Goal: Navigation & Orientation: Find specific page/section

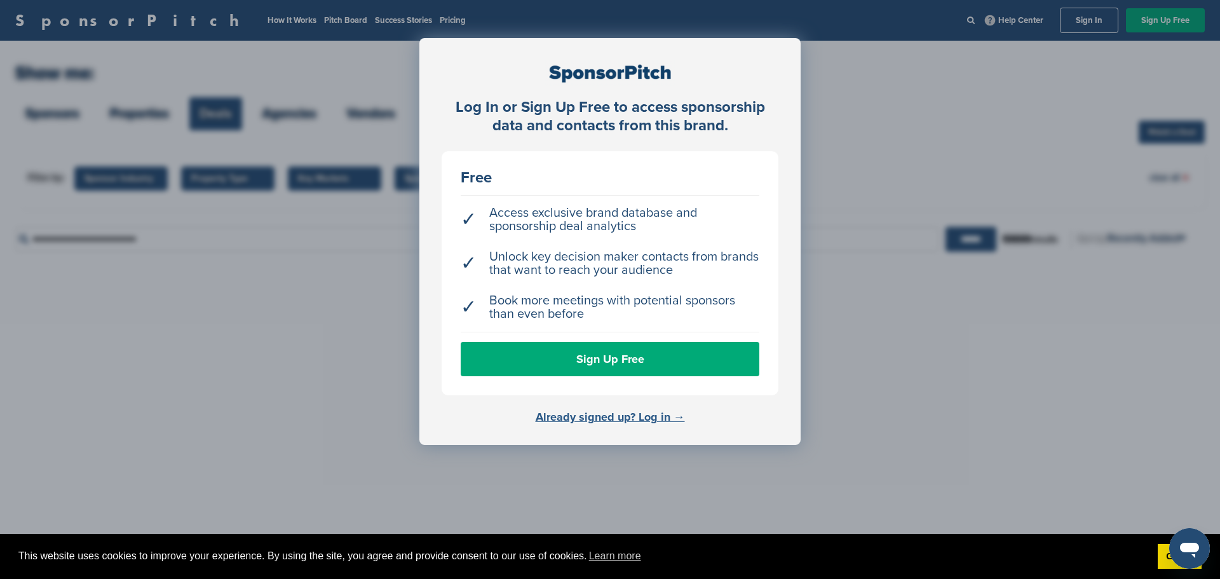
click at [642, 420] on link "Already signed up? Log in →" at bounding box center [609, 417] width 149 height 14
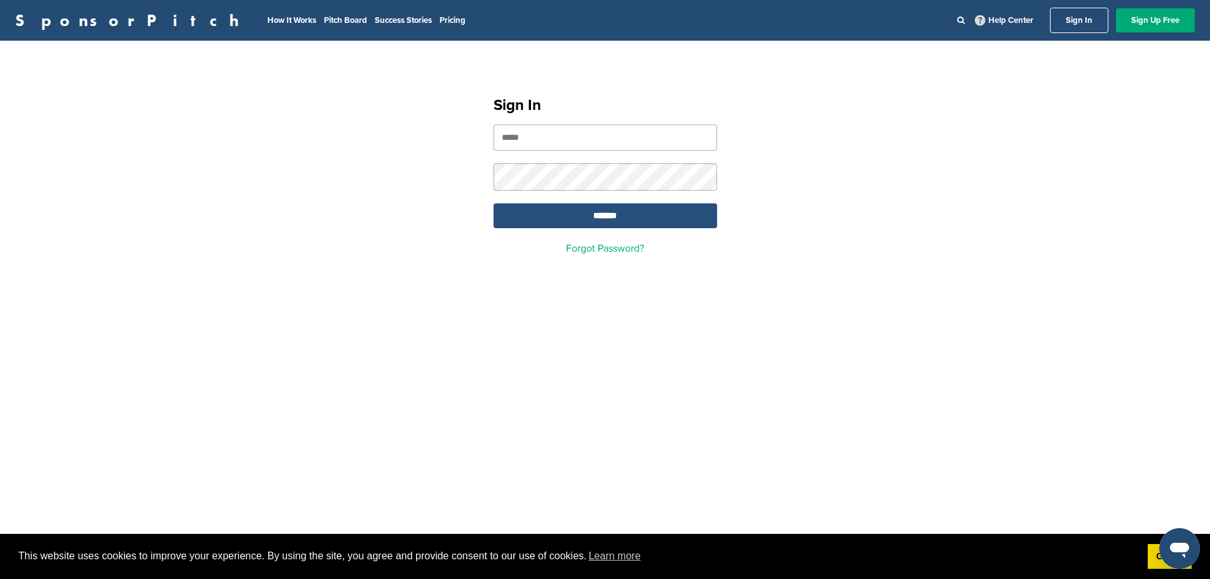
type input "**********"
click at [629, 219] on input "*******" at bounding box center [606, 215] width 224 height 25
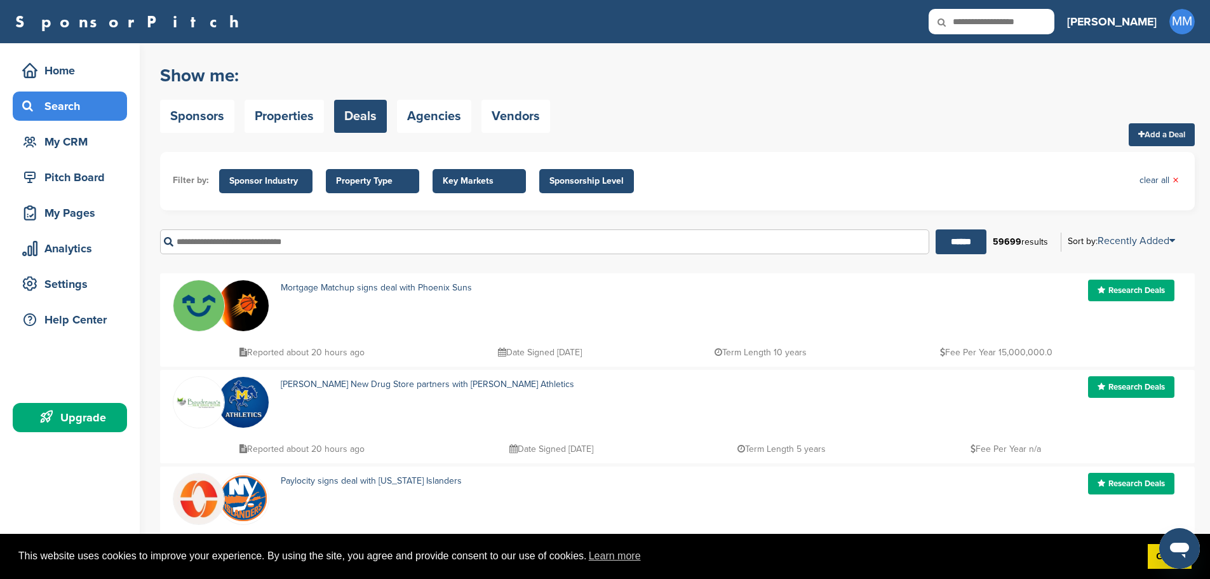
click at [69, 109] on div "Search" at bounding box center [73, 106] width 108 height 23
click at [66, 140] on div "My CRM" at bounding box center [73, 141] width 108 height 23
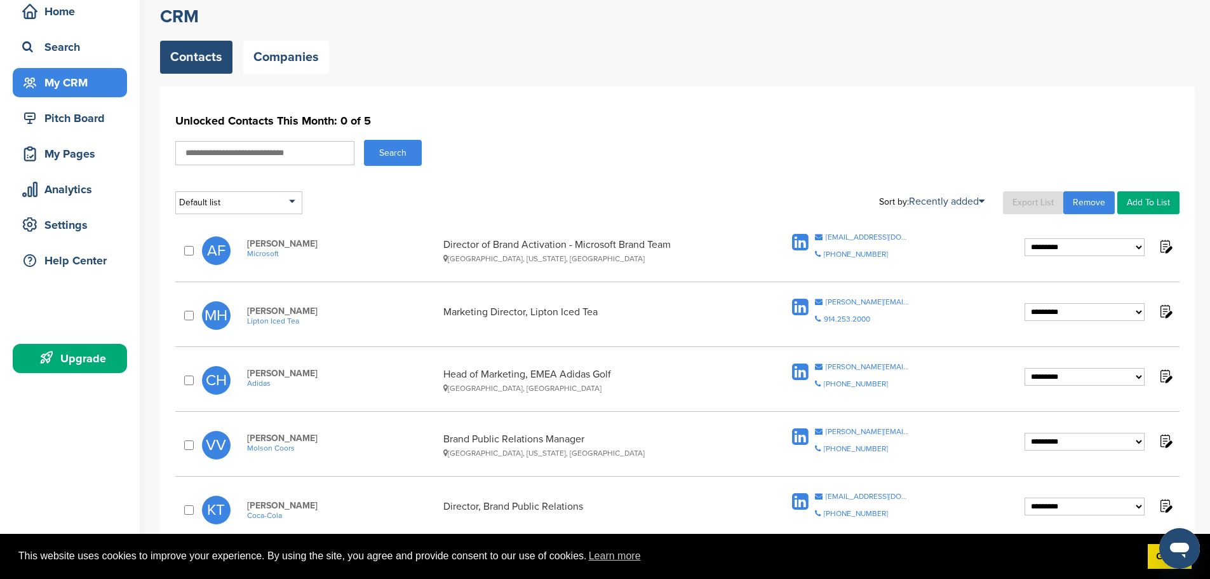
scroll to position [36, 0]
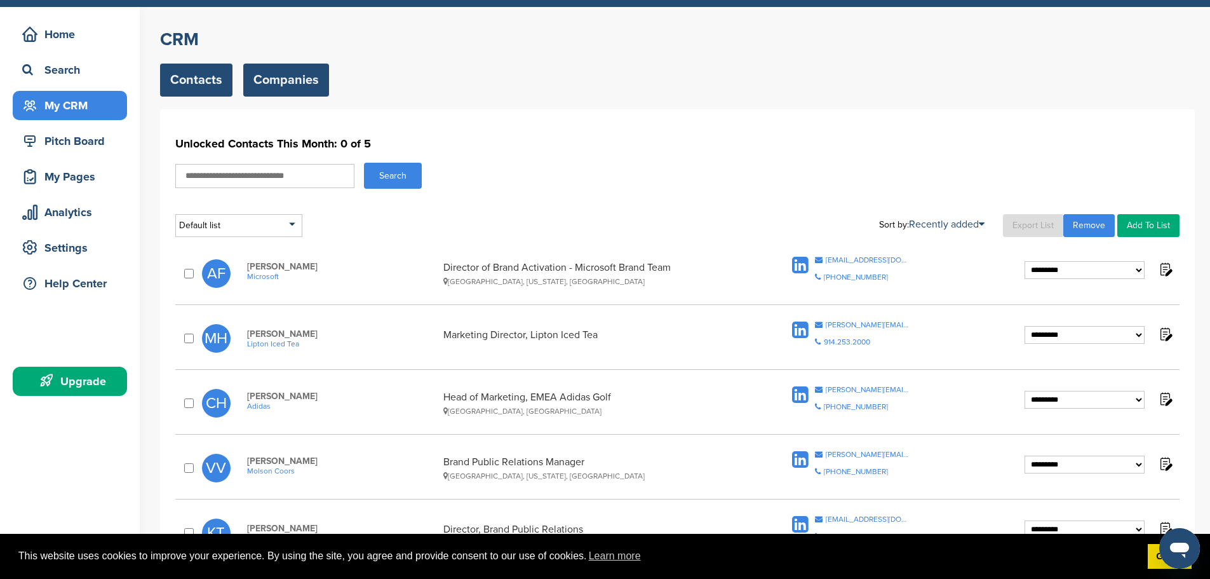
click at [261, 90] on link "Companies" at bounding box center [286, 80] width 86 height 33
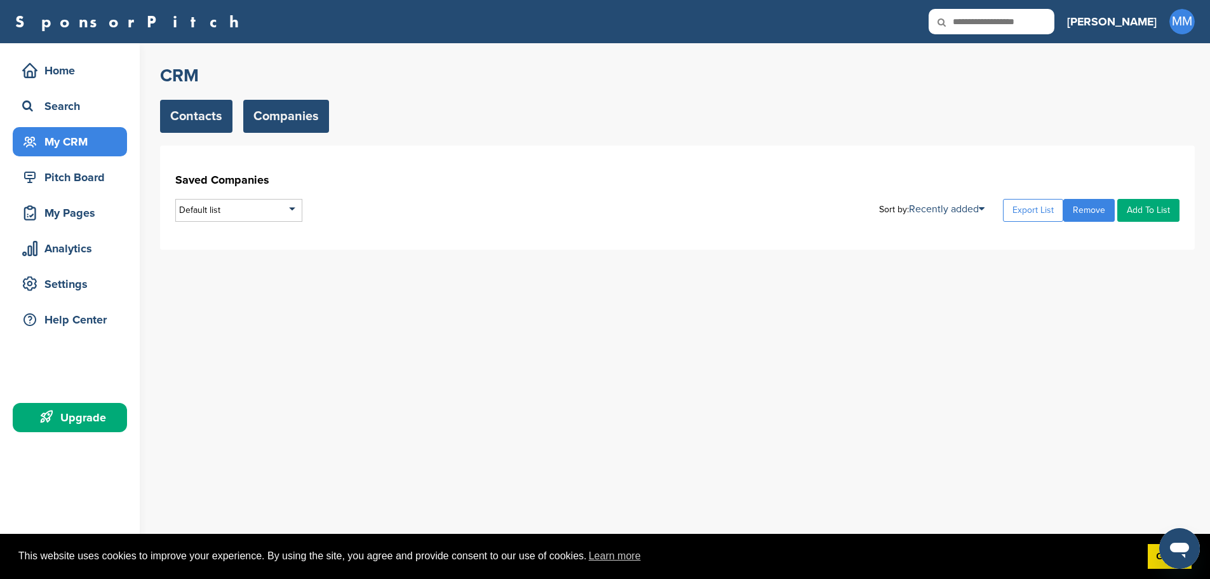
click at [177, 105] on link "Contacts" at bounding box center [196, 116] width 72 height 33
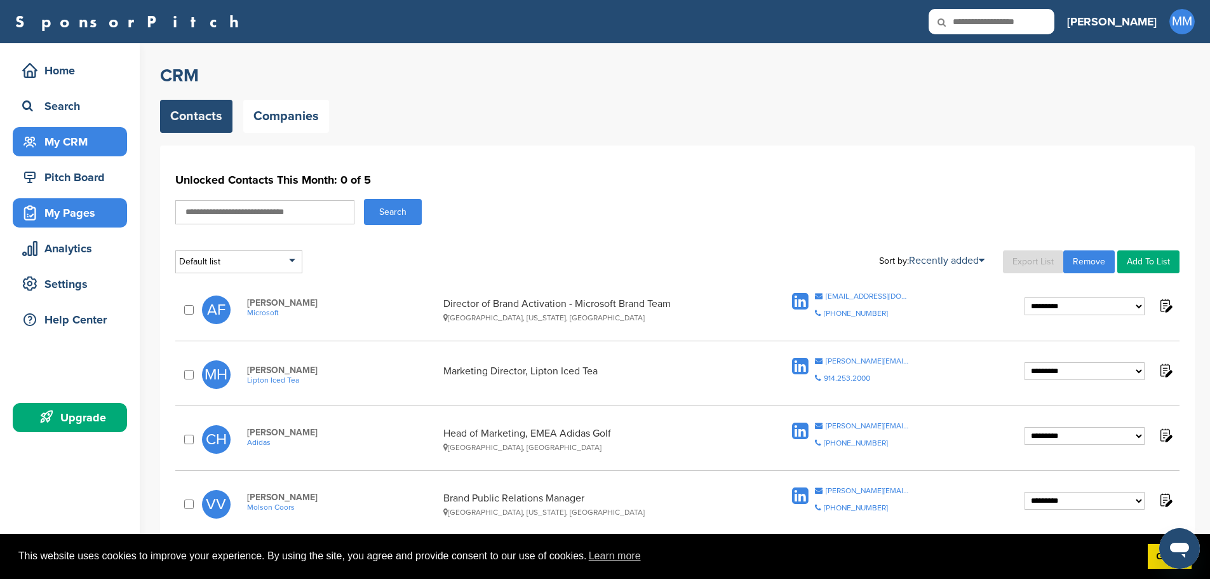
click at [66, 220] on div "My Pages" at bounding box center [73, 212] width 108 height 23
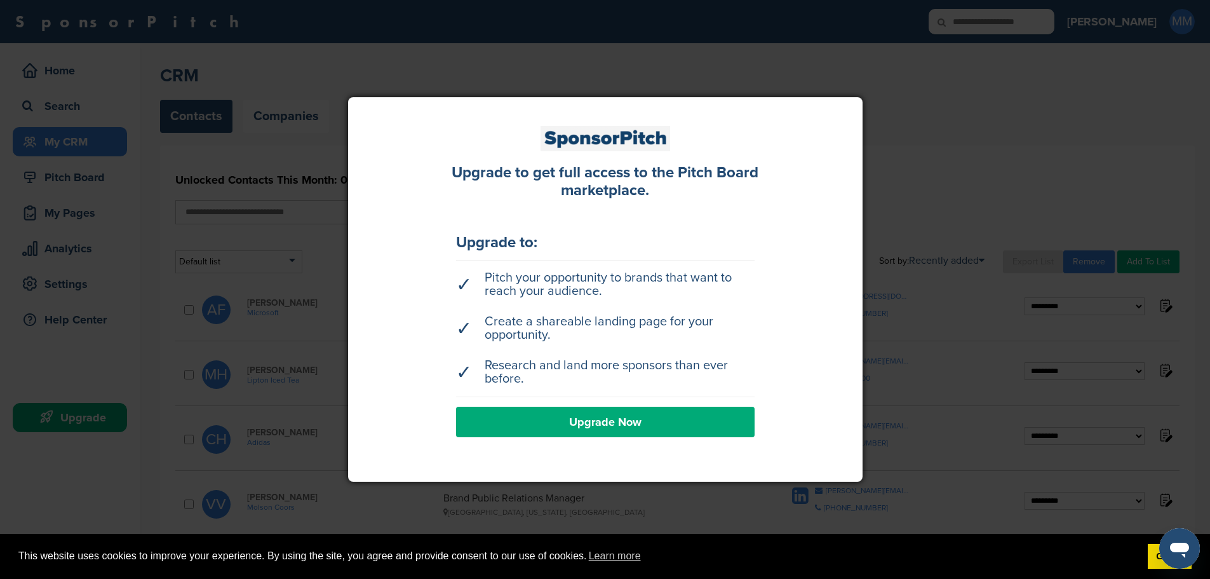
click at [159, 97] on div at bounding box center [605, 289] width 1210 height 579
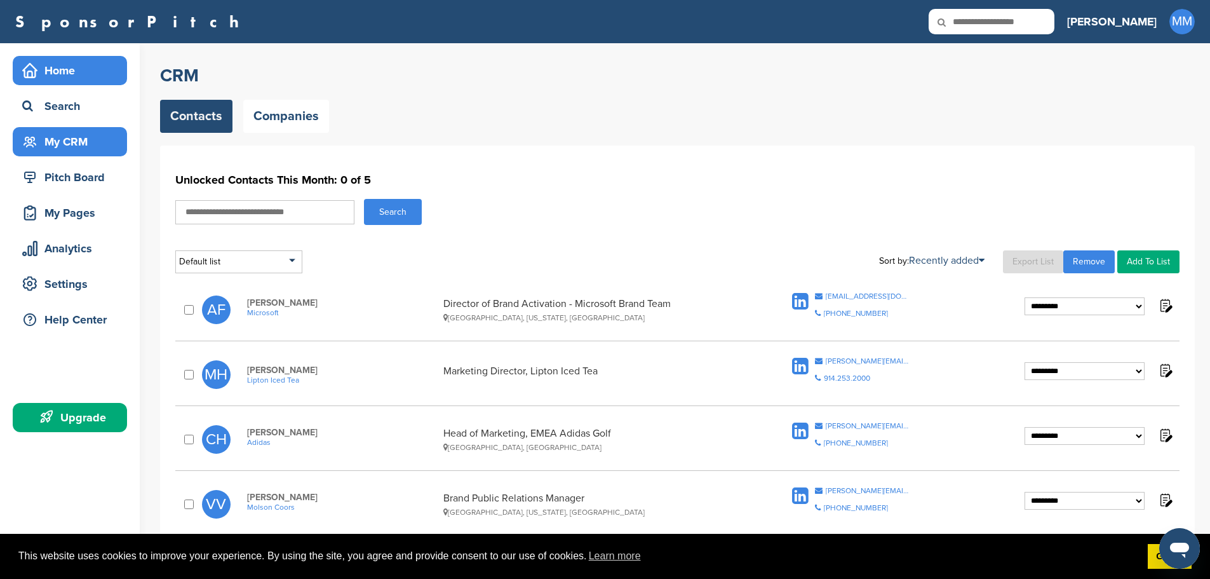
click at [84, 81] on div "Home" at bounding box center [73, 70] width 108 height 23
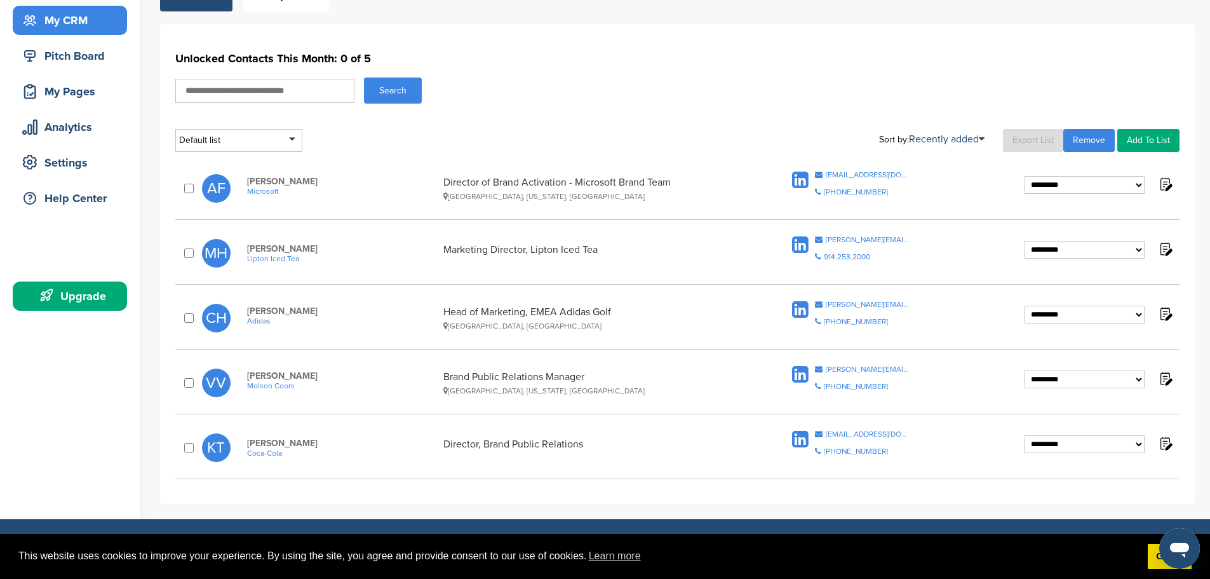
scroll to position [354, 0]
